Goal: Transaction & Acquisition: Purchase product/service

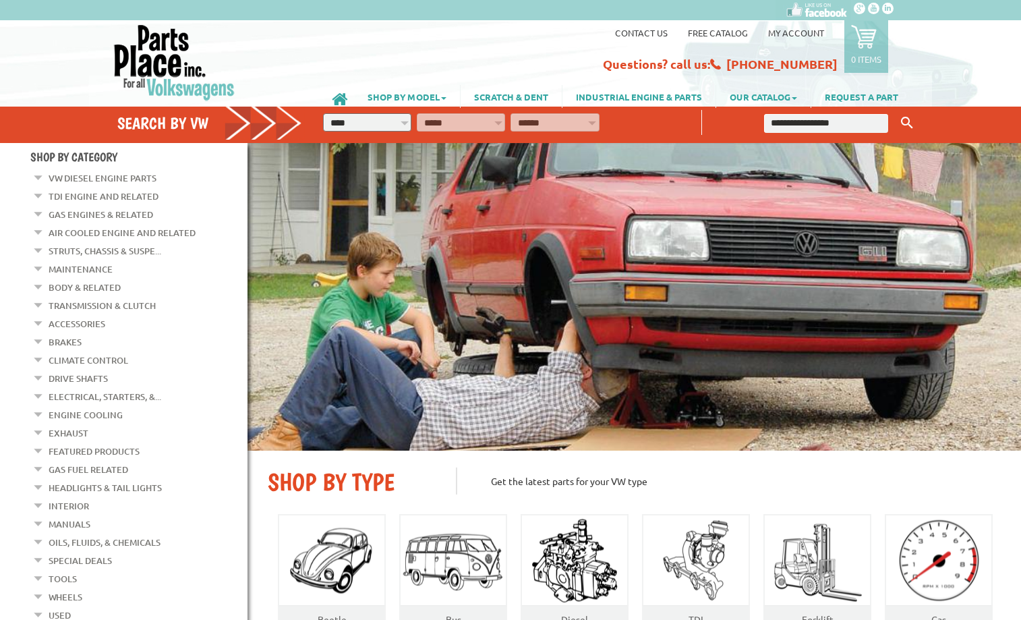
click at [778, 121] on input "text" at bounding box center [826, 123] width 124 height 19
type input "*****"
click at [897, 112] on button "Keyword Search" at bounding box center [907, 123] width 20 height 22
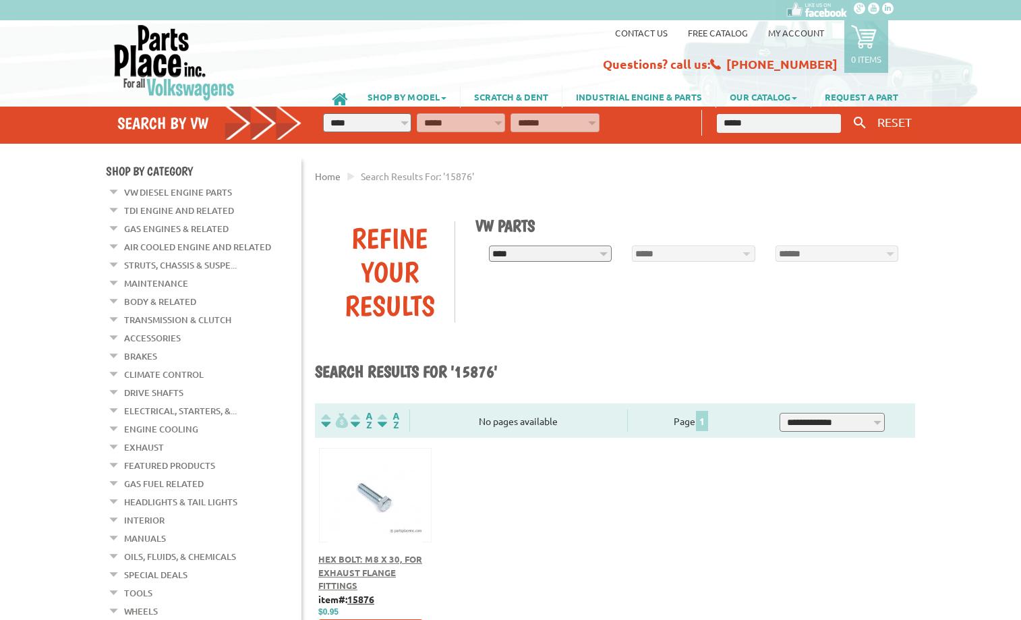
click at [376, 570] on span "Hex Bolt: M8 x 30, For Exhaust Flange Fittings" at bounding box center [370, 572] width 104 height 38
